Goal: Communication & Community: Answer question/provide support

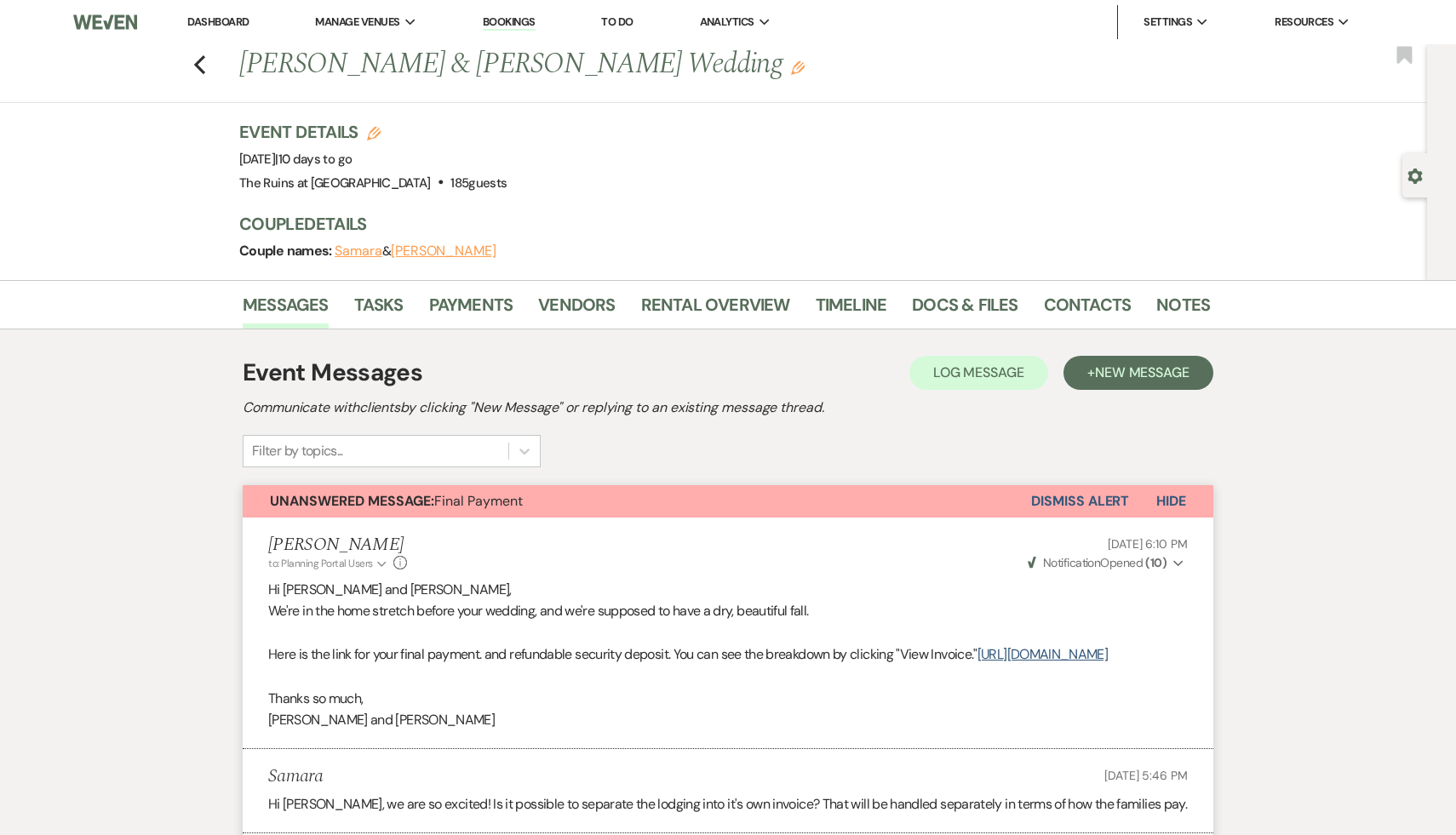
click at [233, 20] on link "Dashboard" at bounding box center [218, 22] width 61 height 15
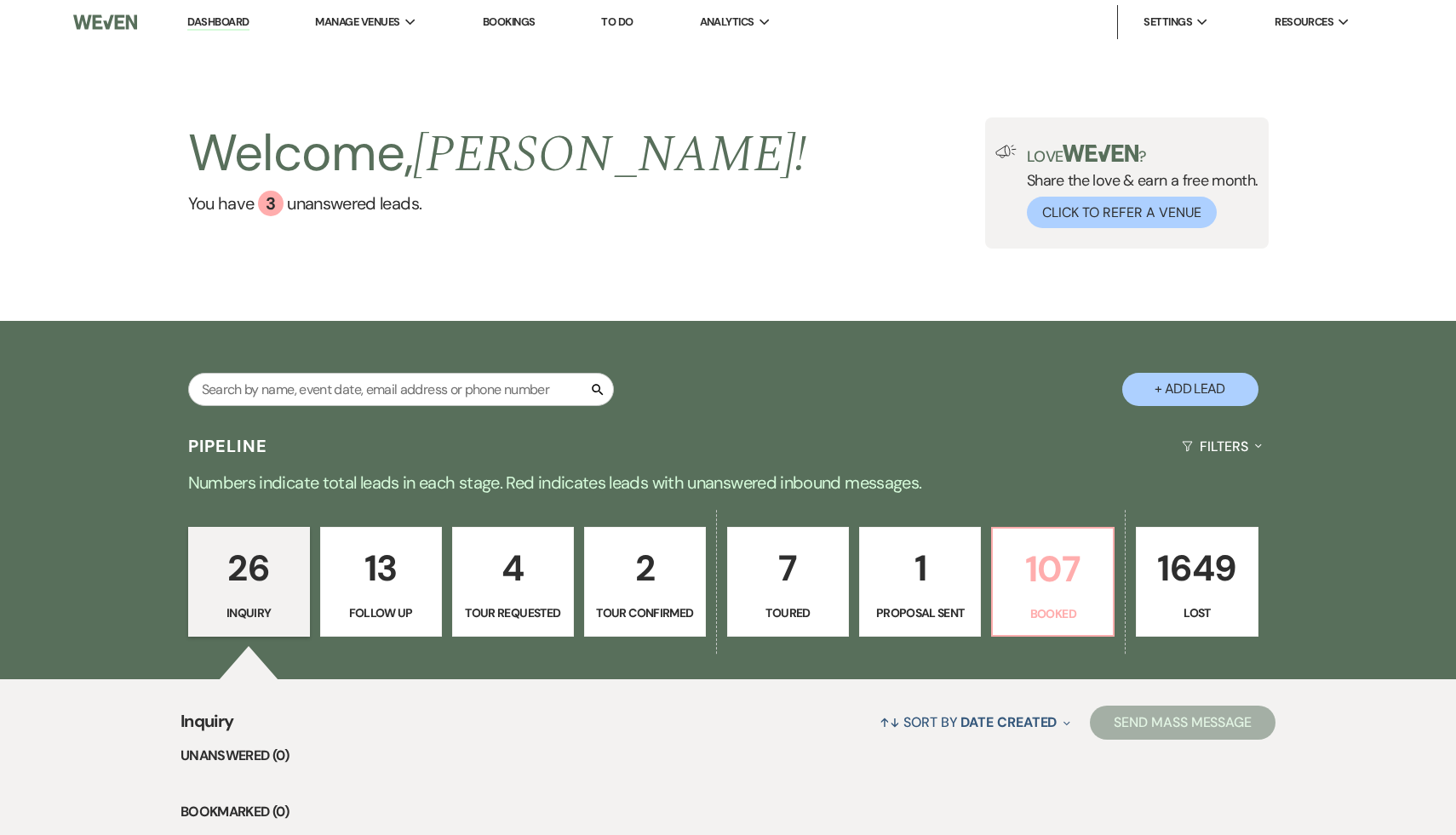
click at [1041, 596] on p "107" at bounding box center [1053, 568] width 100 height 57
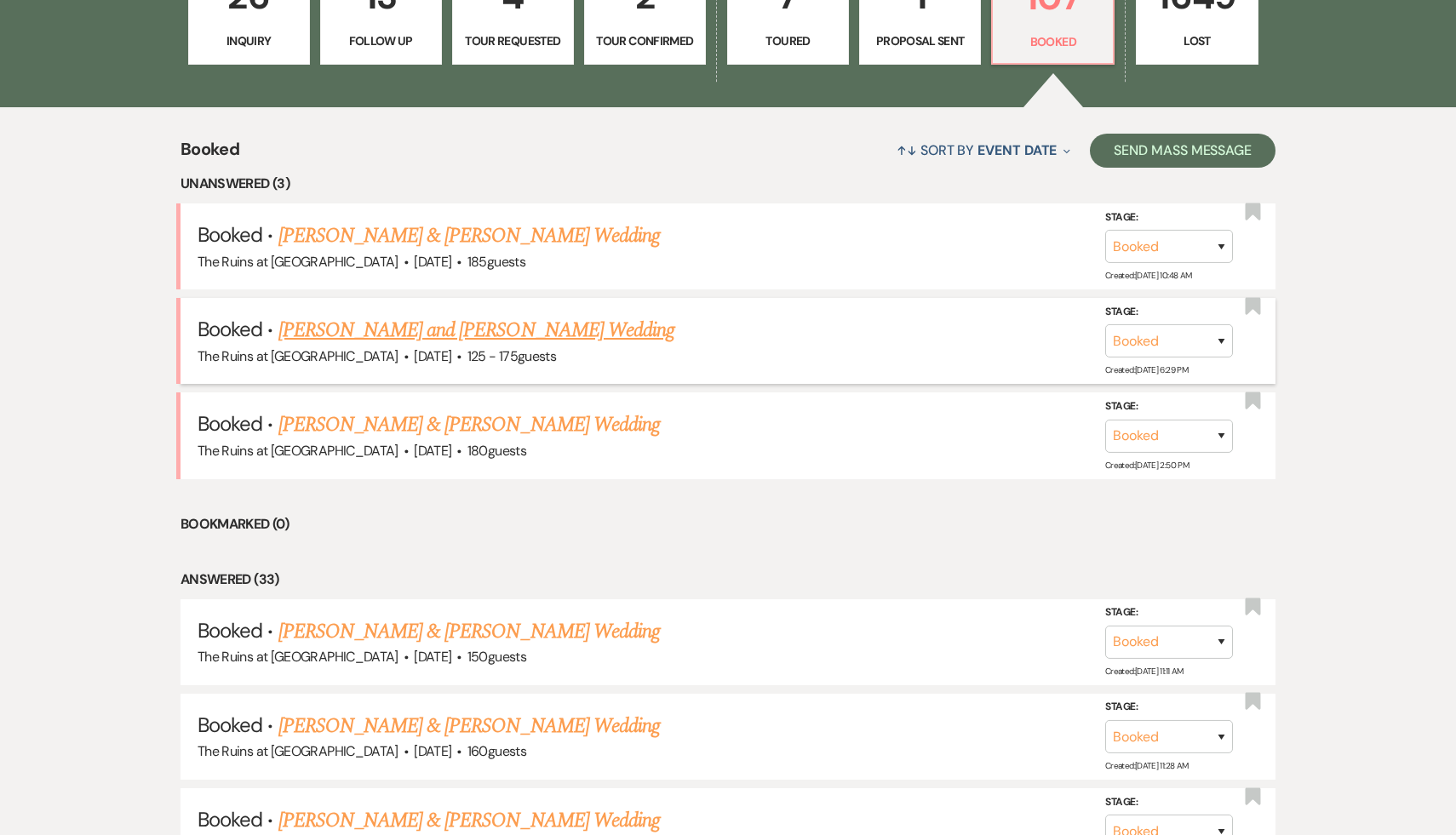
scroll to position [626, 0]
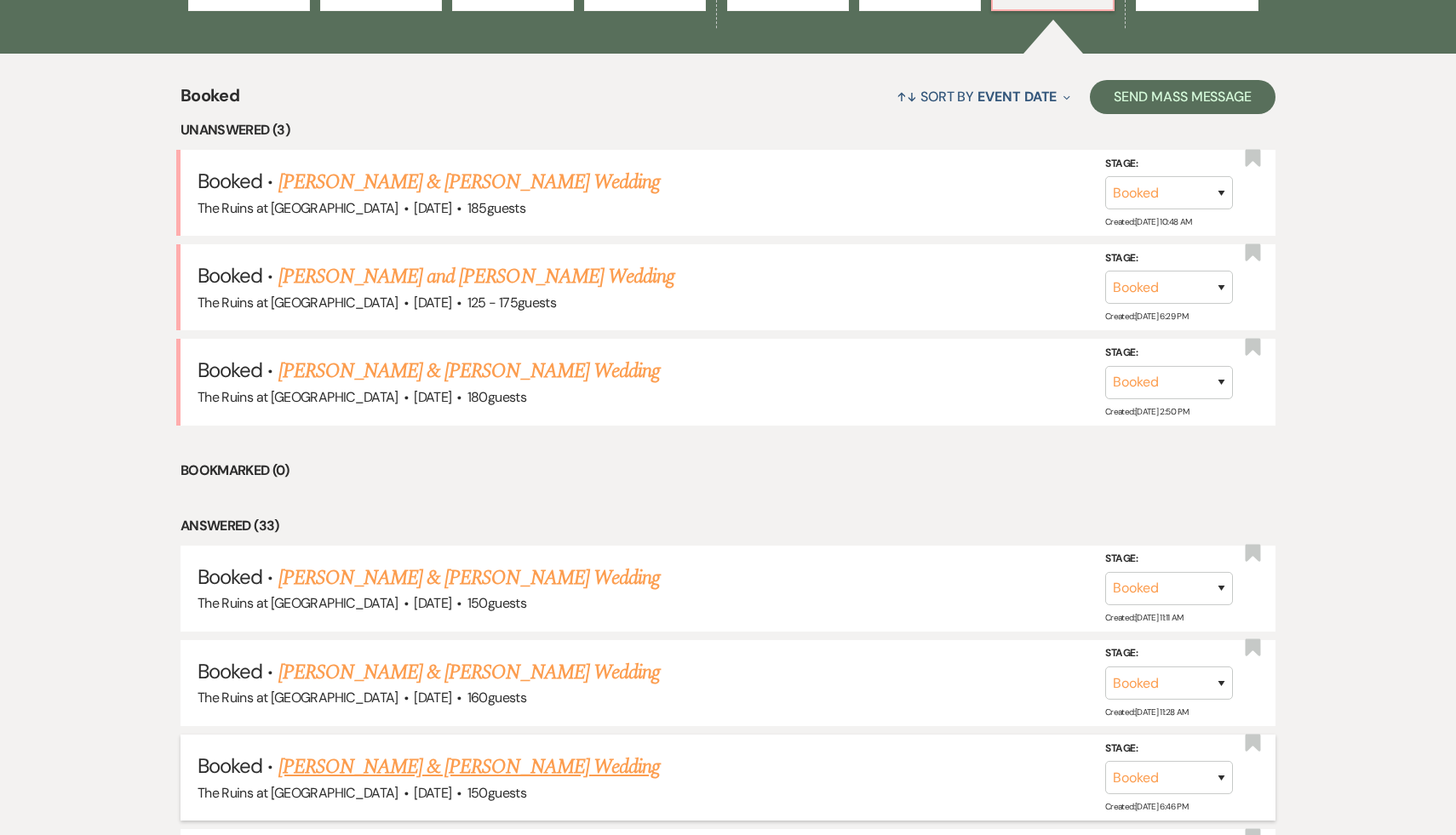
click at [435, 768] on link "[PERSON_NAME] & [PERSON_NAME] Wedding" at bounding box center [469, 767] width 381 height 31
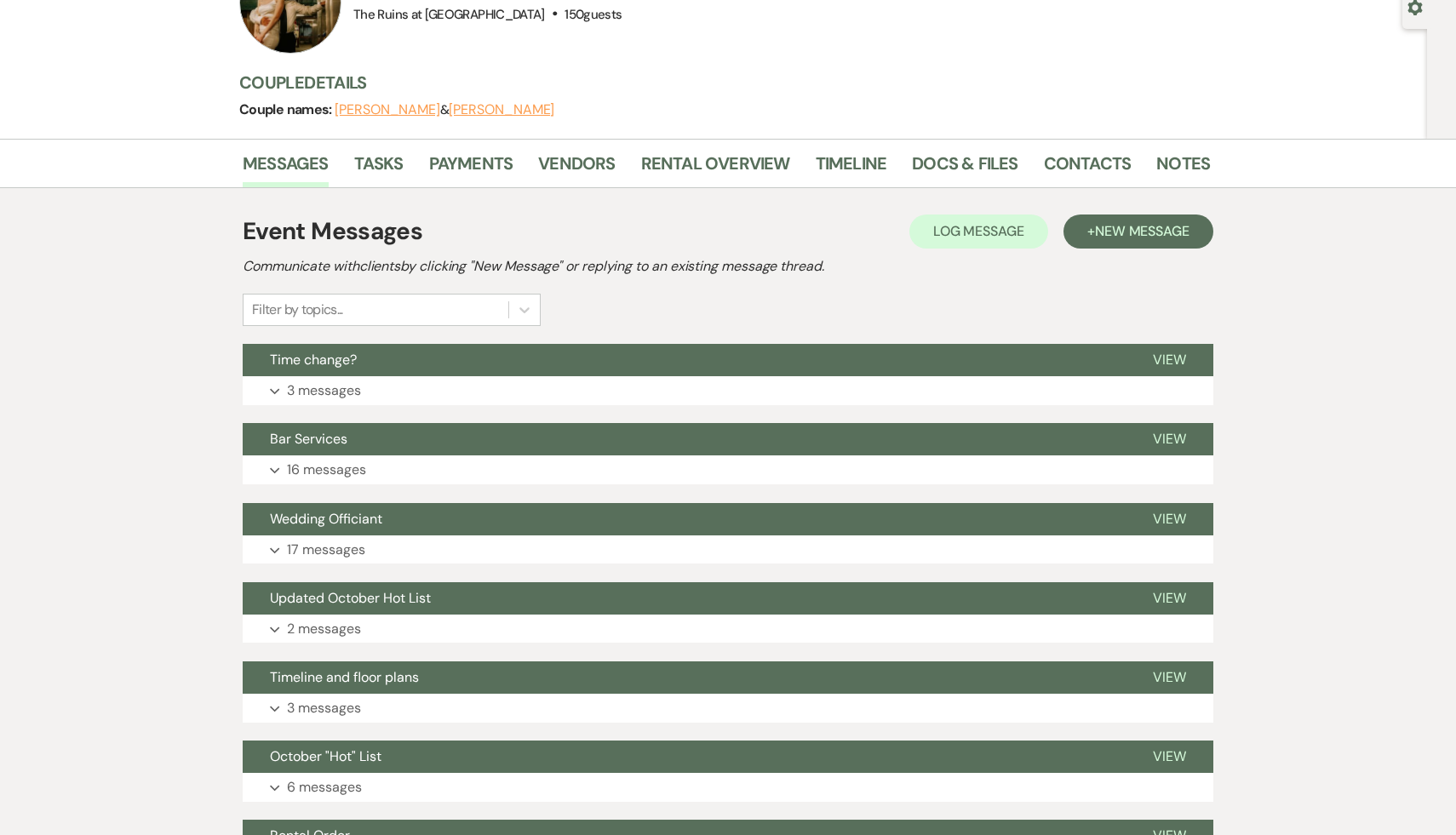
scroll to position [302, 0]
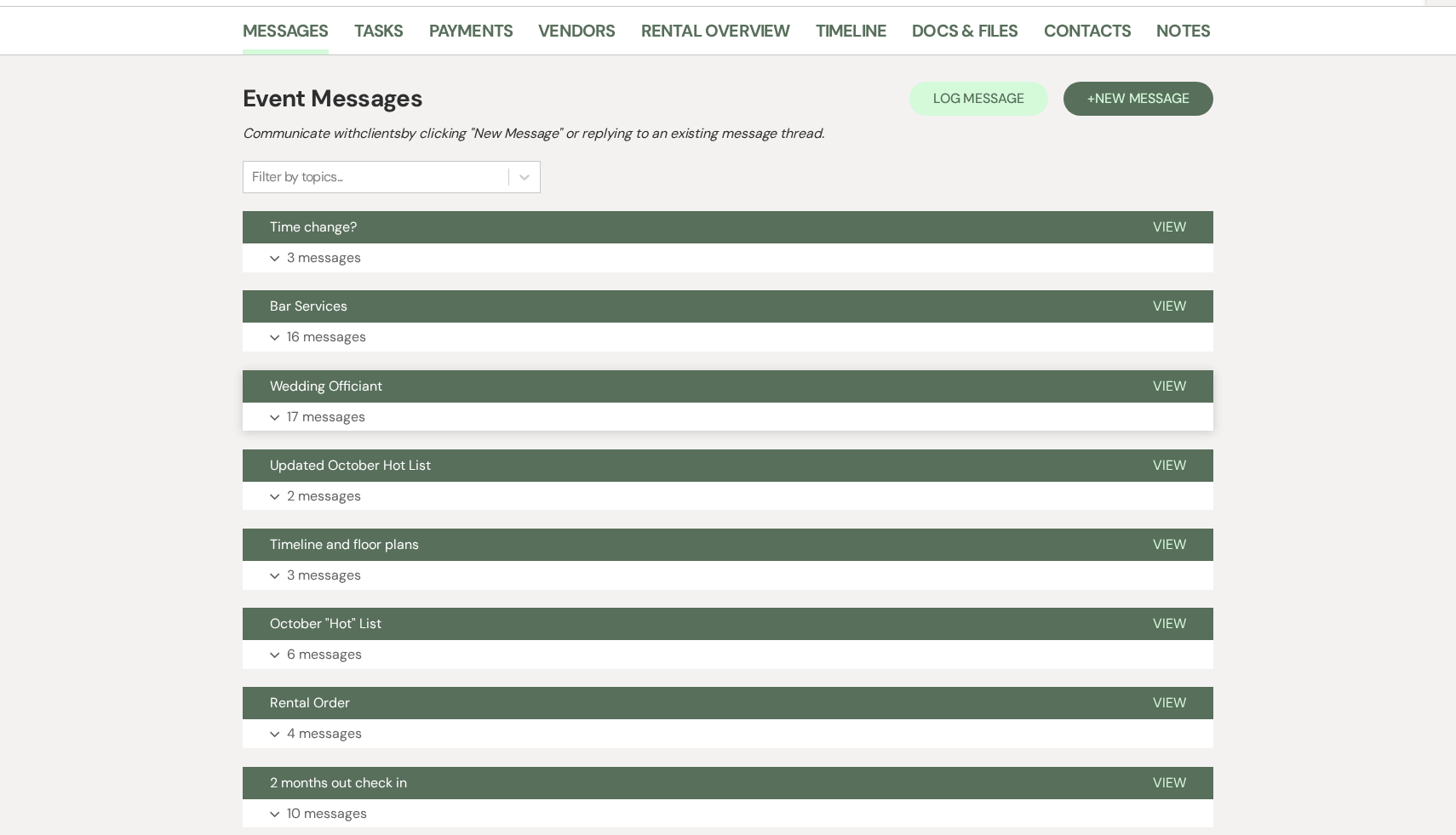
click at [305, 393] on span "Wedding Officiant" at bounding box center [326, 386] width 113 height 17
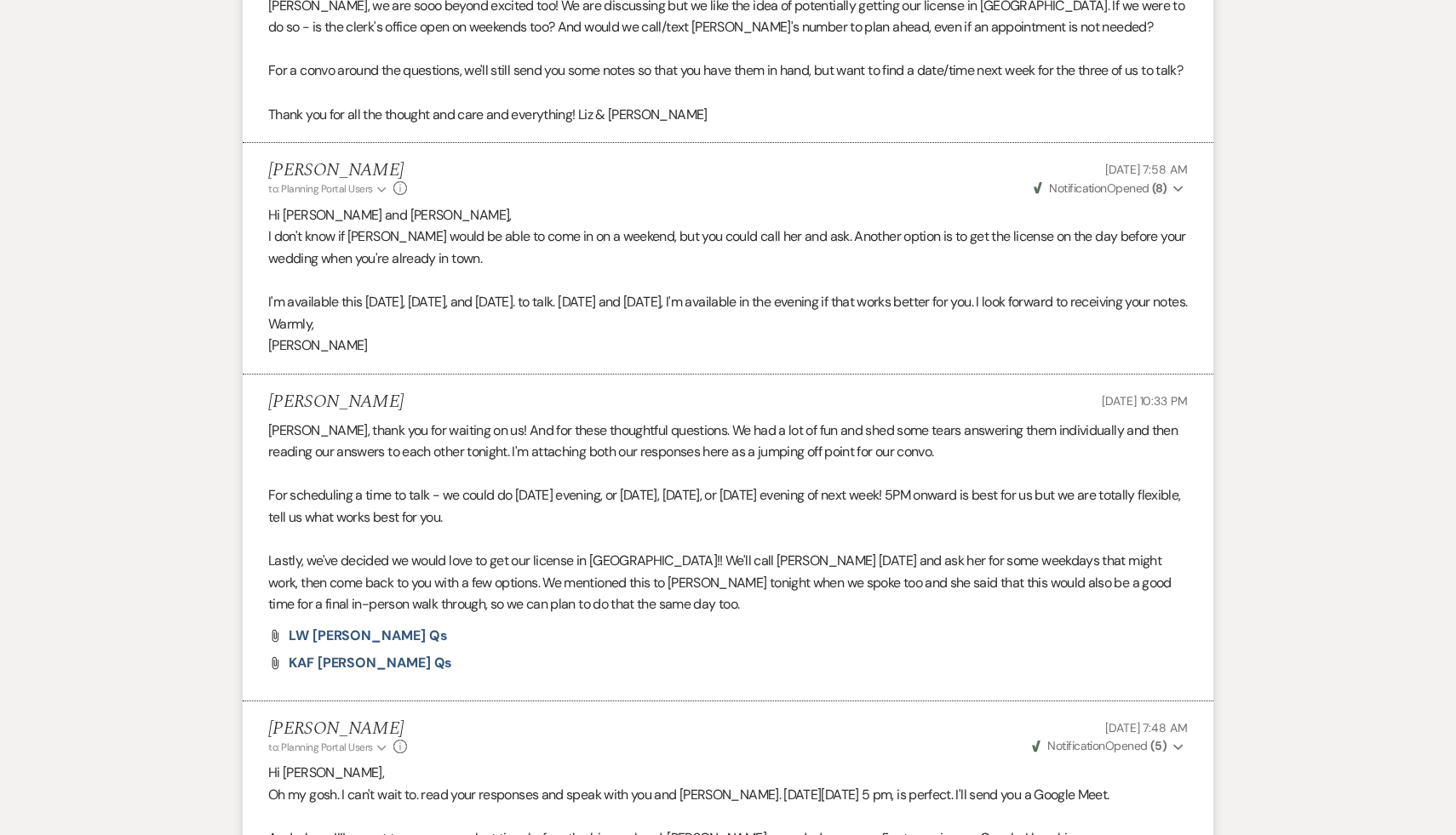
scroll to position [1138, 0]
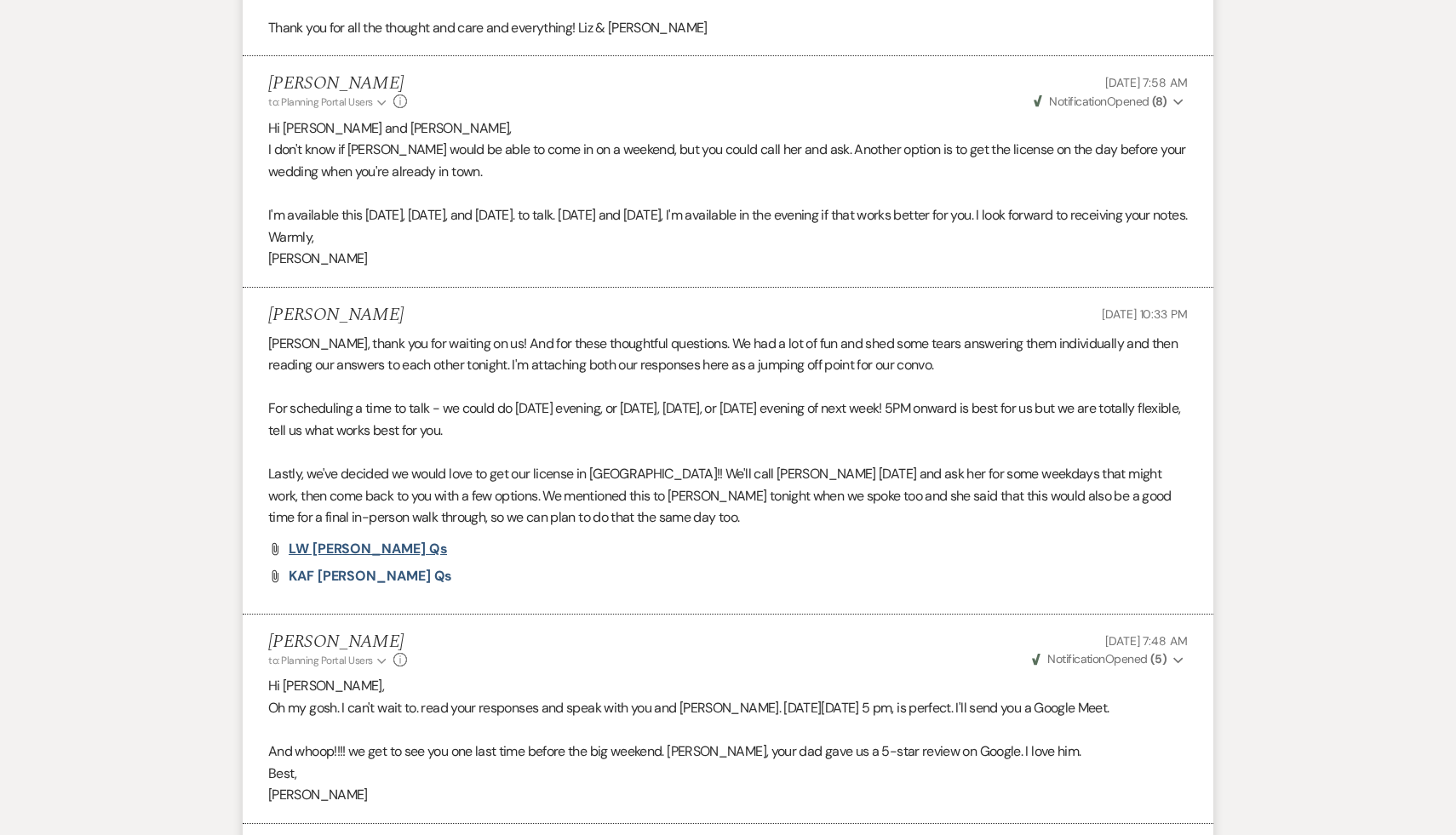
click at [336, 558] on span "LW [PERSON_NAME] qs" at bounding box center [367, 548] width 158 height 17
